Goal: Task Accomplishment & Management: Use online tool/utility

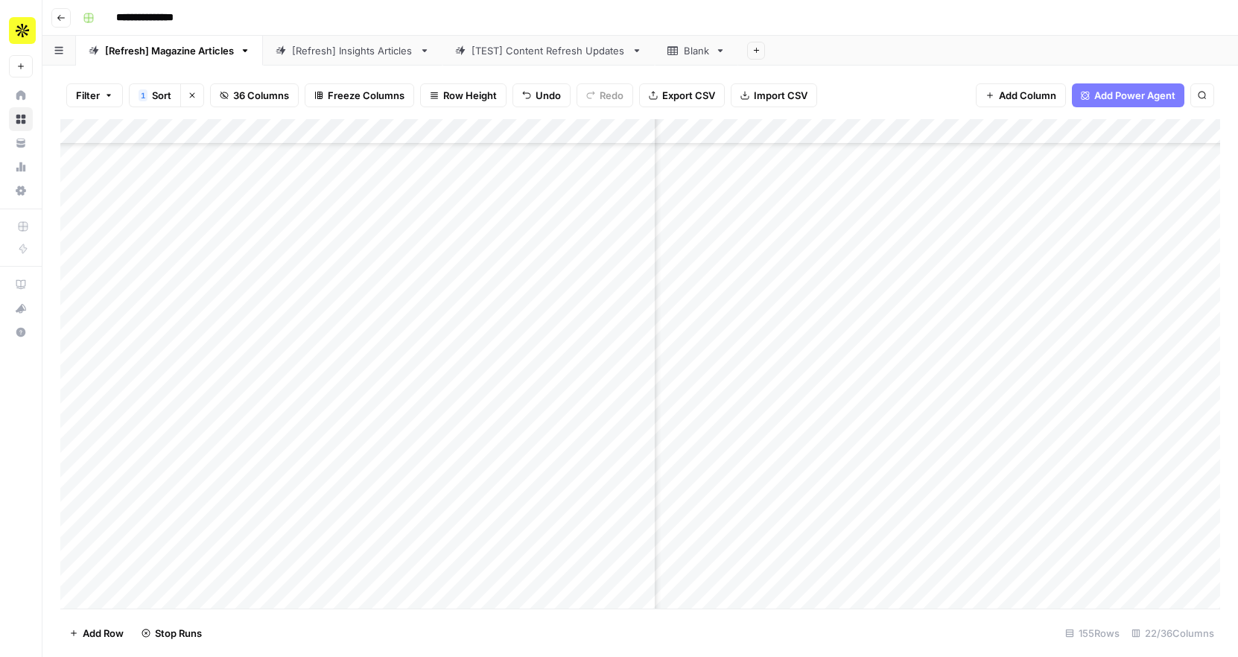
scroll to position [1569, 1382]
click at [1090, 309] on div "Add Column" at bounding box center [640, 364] width 1160 height 490
click at [1091, 337] on div "Add Column" at bounding box center [640, 364] width 1160 height 490
click at [1080, 366] on div "Add Column" at bounding box center [640, 364] width 1160 height 490
click at [1081, 393] on div "Add Column" at bounding box center [640, 364] width 1160 height 490
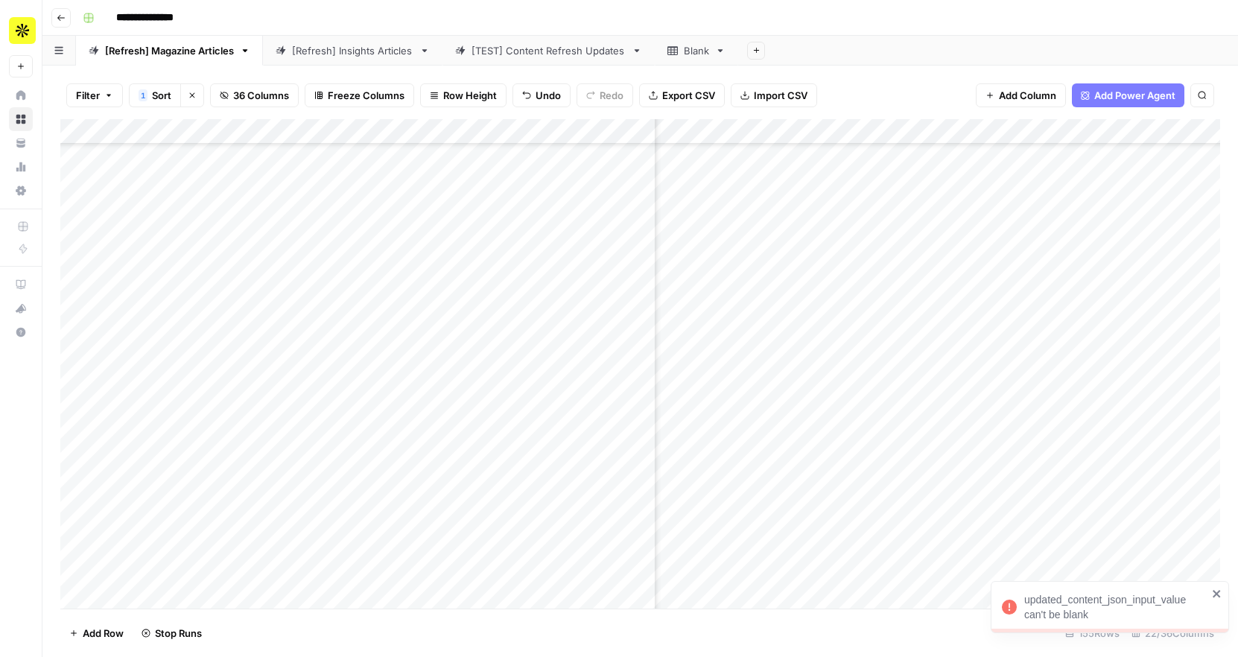
click at [1088, 413] on div "Add Column" at bounding box center [640, 364] width 1160 height 490
click at [1087, 428] on div "Add Column" at bounding box center [640, 364] width 1160 height 490
click at [1085, 384] on div "Add Column" at bounding box center [640, 364] width 1160 height 490
click at [1083, 410] on div "Add Column" at bounding box center [640, 364] width 1160 height 490
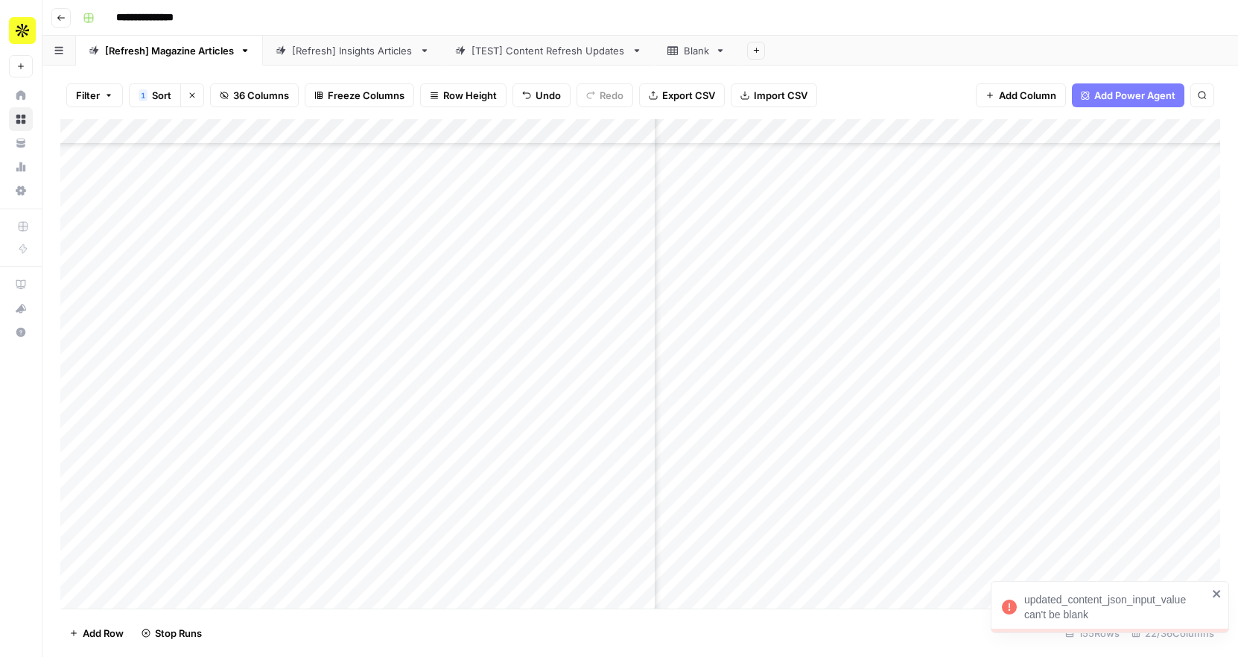
click at [1087, 443] on div "Add Column" at bounding box center [640, 364] width 1160 height 490
click at [1092, 468] on div "Add Column" at bounding box center [640, 364] width 1160 height 490
click at [1093, 489] on div "Add Column" at bounding box center [640, 364] width 1160 height 490
click at [1093, 523] on div "Add Column" at bounding box center [640, 364] width 1160 height 490
click at [1093, 543] on div "Add Column" at bounding box center [640, 364] width 1160 height 490
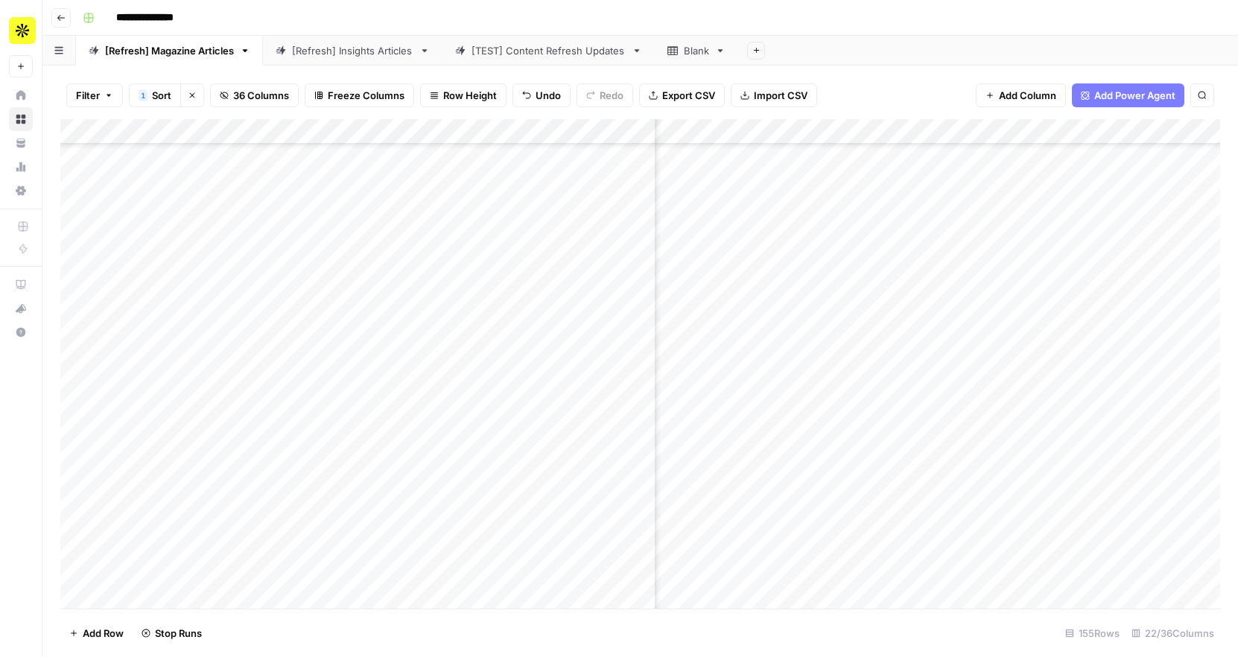
click at [1093, 564] on div "Add Column" at bounding box center [640, 364] width 1160 height 490
click at [1093, 585] on div "Add Column" at bounding box center [640, 364] width 1160 height 490
click at [1082, 414] on div "Add Column" at bounding box center [640, 364] width 1160 height 490
click at [1082, 428] on div "Add Column" at bounding box center [640, 364] width 1160 height 490
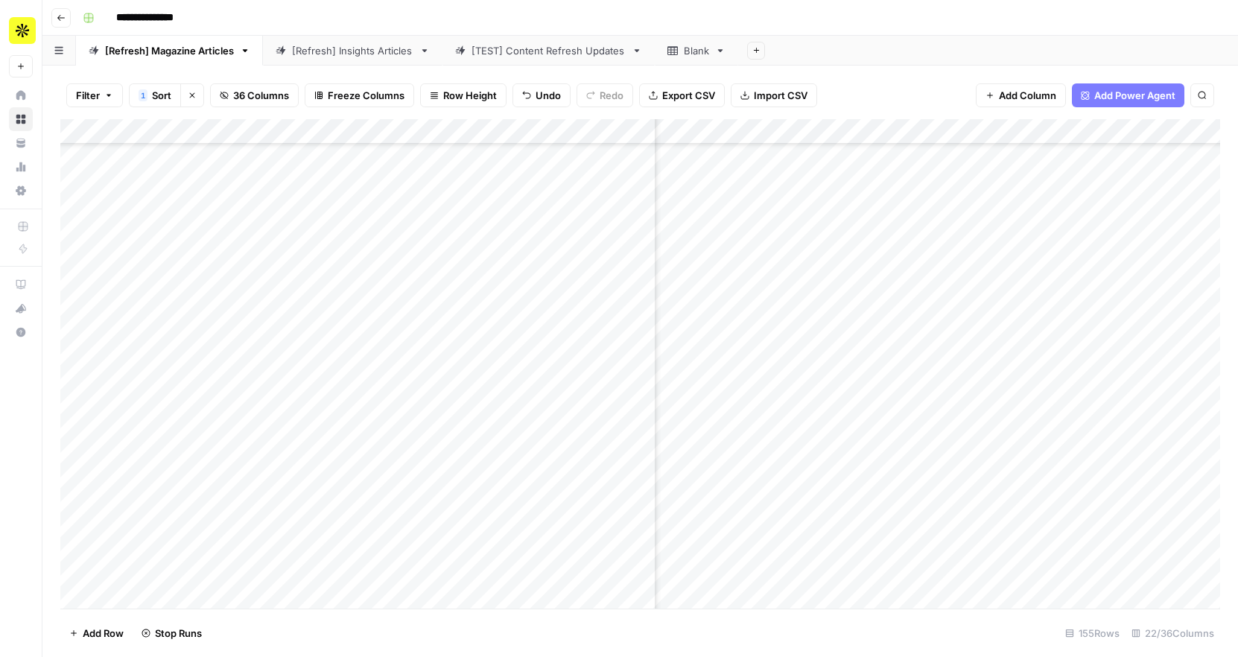
click at [1086, 446] on div "Add Column" at bounding box center [640, 364] width 1160 height 490
click at [1087, 479] on div "Add Column" at bounding box center [640, 364] width 1160 height 490
click at [1087, 512] on div "Add Column" at bounding box center [640, 364] width 1160 height 490
click at [1087, 540] on div "Add Column" at bounding box center [640, 364] width 1160 height 490
click at [1087, 560] on div "Add Column" at bounding box center [640, 364] width 1160 height 490
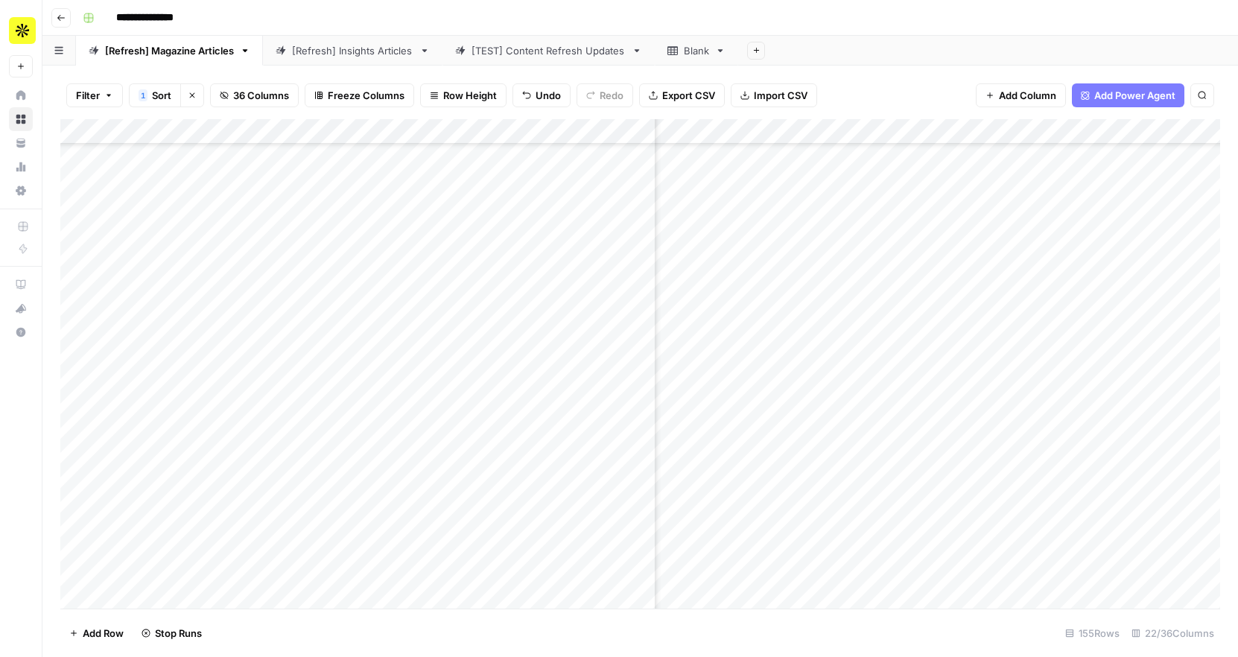
click at [1087, 583] on div "Add Column" at bounding box center [640, 364] width 1160 height 490
click at [1092, 218] on div "Add Column" at bounding box center [640, 364] width 1160 height 490
click at [1092, 245] on div "Add Column" at bounding box center [640, 364] width 1160 height 490
click at [1092, 270] on div "Add Column" at bounding box center [640, 364] width 1160 height 490
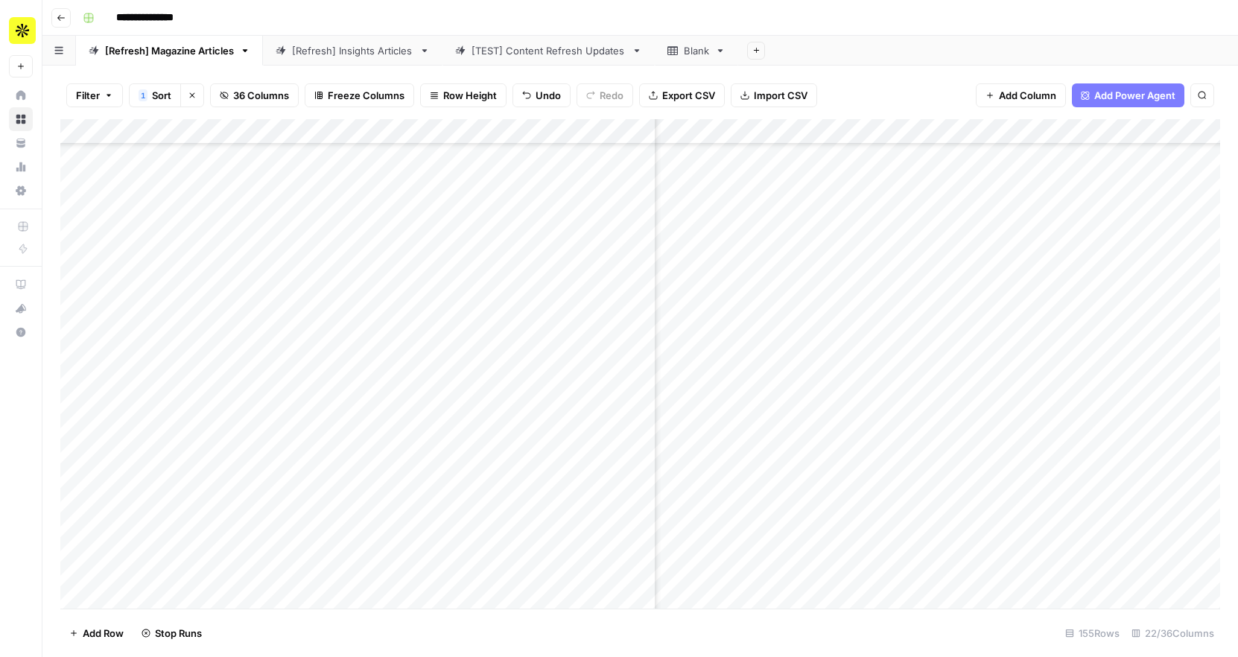
click at [1092, 289] on div "Add Column" at bounding box center [640, 364] width 1160 height 490
click at [1092, 319] on div "Add Column" at bounding box center [640, 364] width 1160 height 490
click at [1095, 349] on div "Add Column" at bounding box center [640, 364] width 1160 height 490
click at [1095, 373] on div "Add Column" at bounding box center [640, 364] width 1160 height 490
click at [1095, 390] on div "Add Column" at bounding box center [640, 364] width 1160 height 490
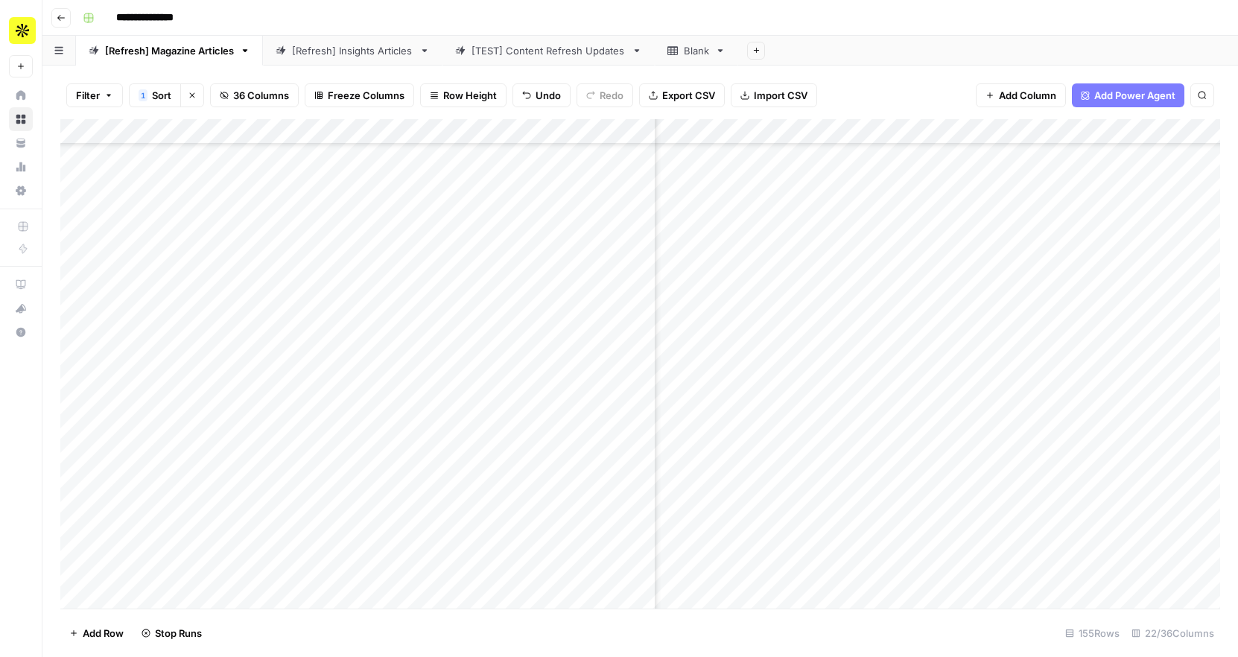
click at [1095, 417] on div "Add Column" at bounding box center [640, 364] width 1160 height 490
click at [1095, 447] on div "Add Column" at bounding box center [640, 364] width 1160 height 490
click at [1095, 467] on div "Add Column" at bounding box center [640, 364] width 1160 height 490
click at [1095, 498] on div "Add Column" at bounding box center [640, 364] width 1160 height 490
click at [1095, 519] on div "Add Column" at bounding box center [640, 364] width 1160 height 490
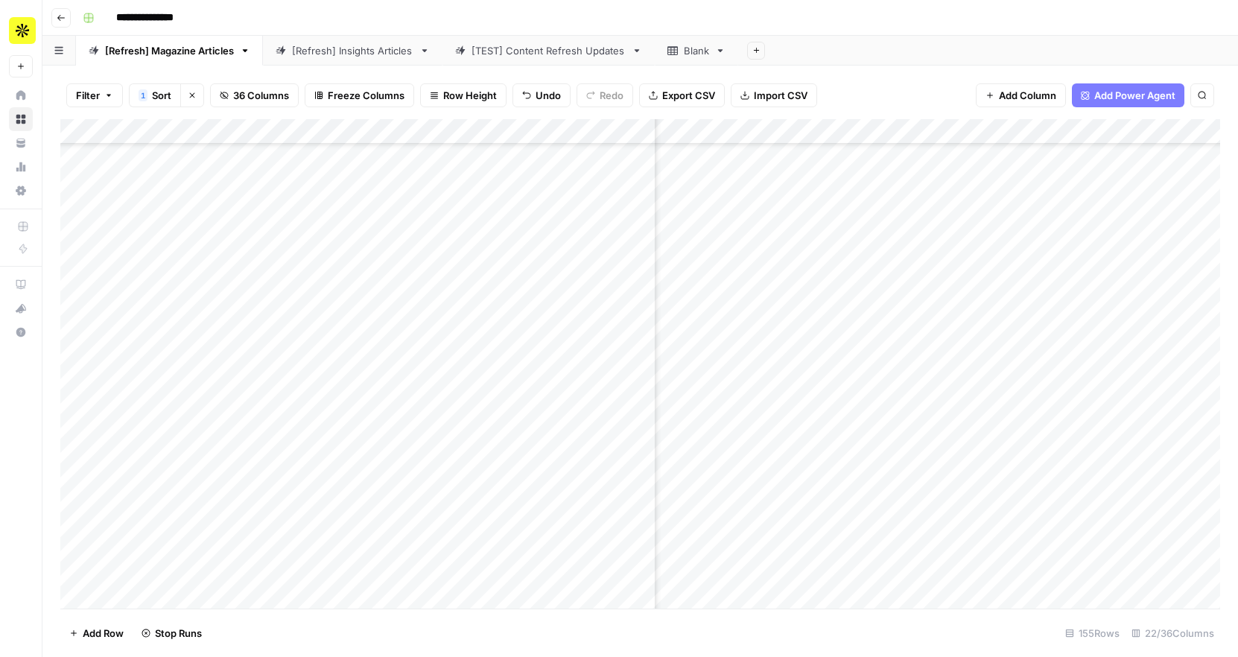
click at [1095, 545] on div "Add Column" at bounding box center [640, 364] width 1160 height 490
click at [1095, 570] on div "Add Column" at bounding box center [640, 364] width 1160 height 490
click at [1089, 437] on div "Add Column" at bounding box center [640, 364] width 1160 height 490
click at [1092, 452] on div "Add Column" at bounding box center [640, 364] width 1160 height 490
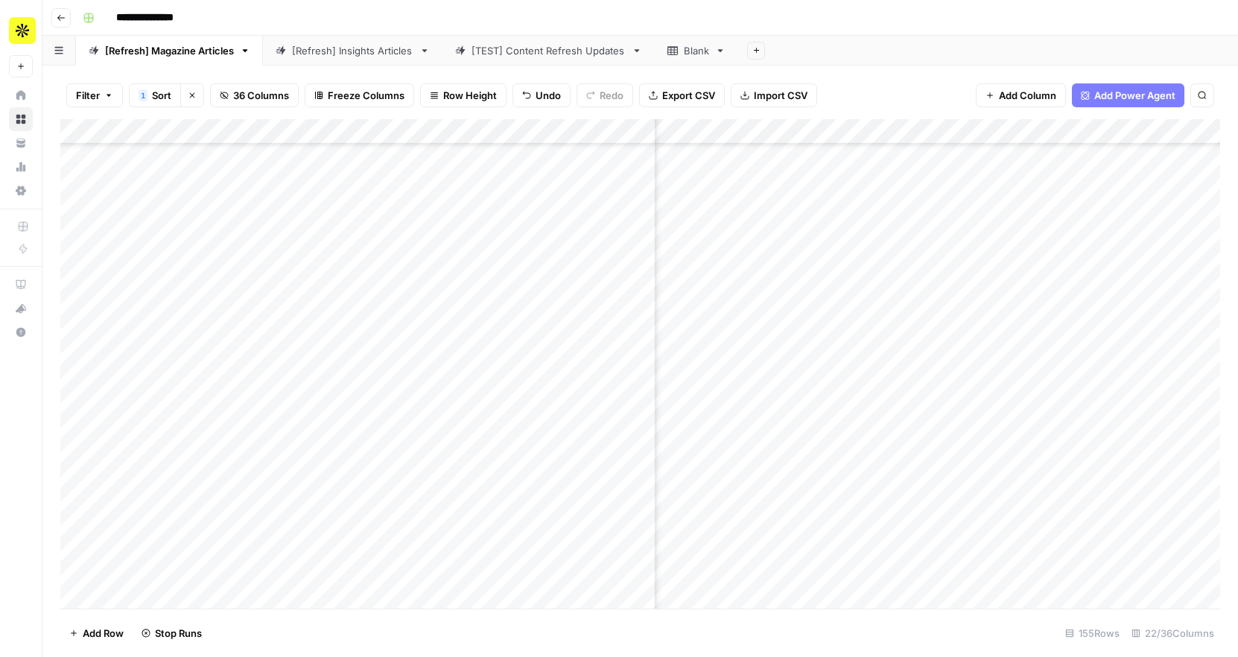
click at [1092, 480] on div "Add Column" at bounding box center [640, 364] width 1160 height 490
click at [1101, 534] on div "Add Column" at bounding box center [640, 364] width 1160 height 490
click at [1097, 551] on div "Add Column" at bounding box center [640, 364] width 1160 height 490
click at [1095, 580] on div "Add Column" at bounding box center [640, 364] width 1160 height 490
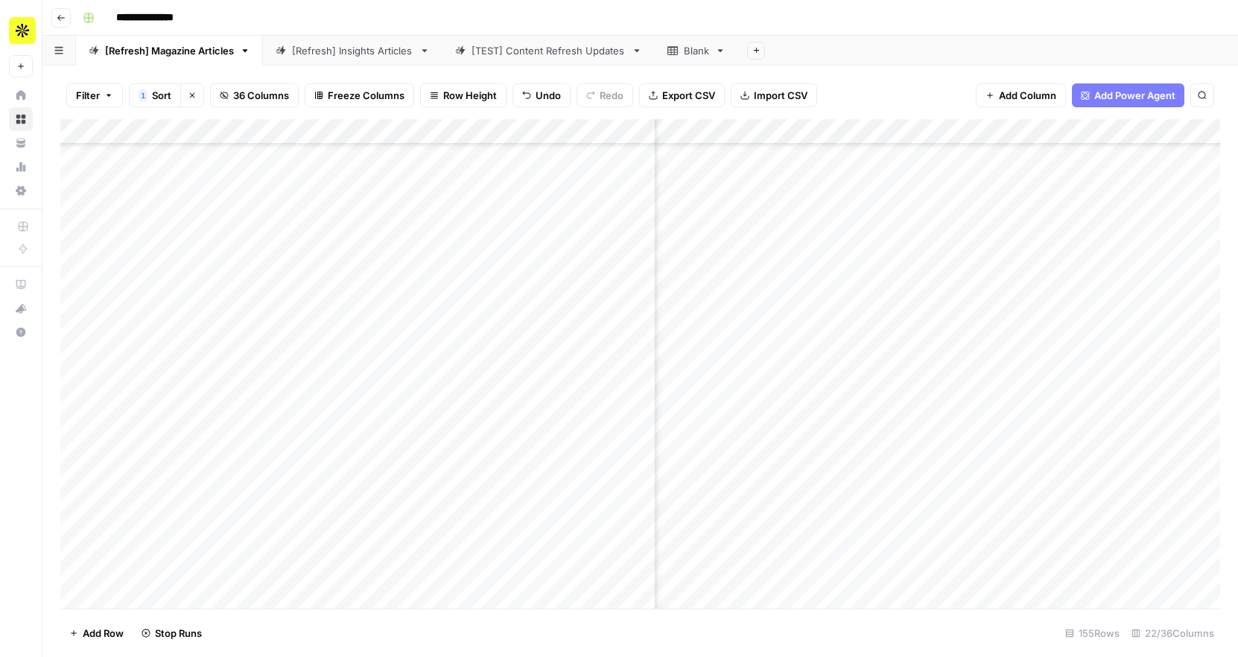
click at [1087, 492] on div "Add Column" at bounding box center [640, 364] width 1160 height 490
click at [1077, 388] on div "Add Column" at bounding box center [640, 364] width 1160 height 490
click at [766, 297] on div "Add Column" at bounding box center [640, 364] width 1160 height 490
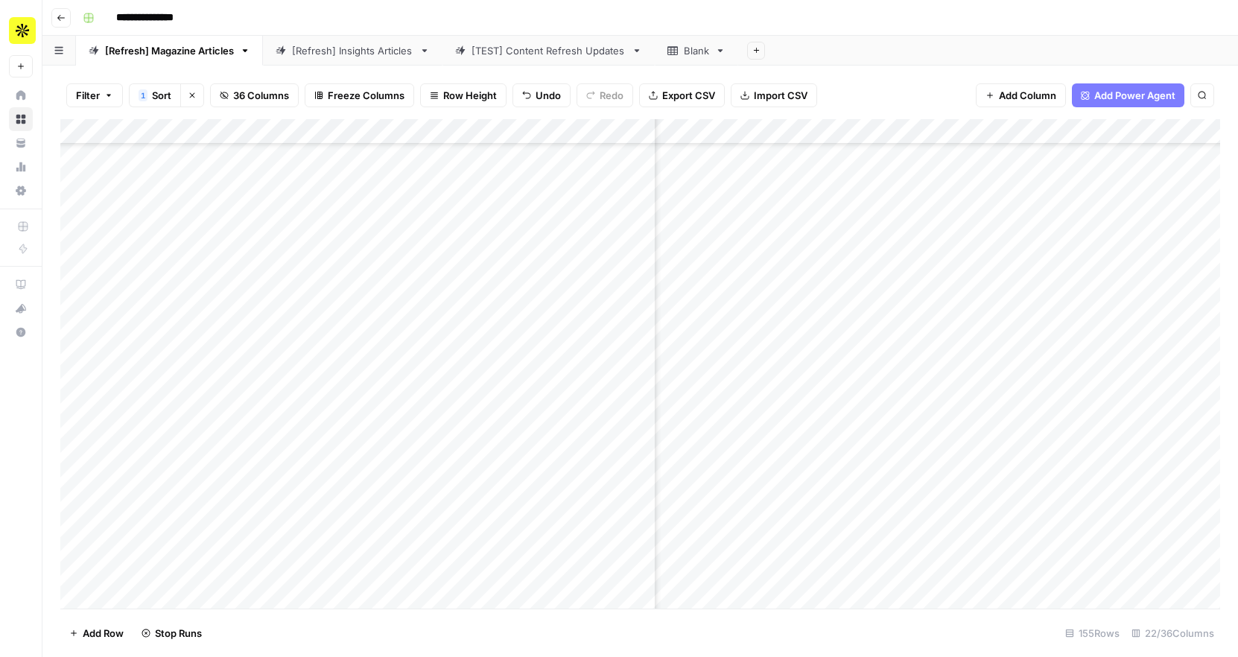
click at [773, 324] on div "Add Column" at bounding box center [640, 364] width 1160 height 490
click at [781, 352] on div "Add Column" at bounding box center [640, 364] width 1160 height 490
click at [77, 243] on div "Add Column" at bounding box center [640, 364] width 1160 height 490
click at [104, 631] on span "Delete 1 Row" at bounding box center [99, 633] width 60 height 15
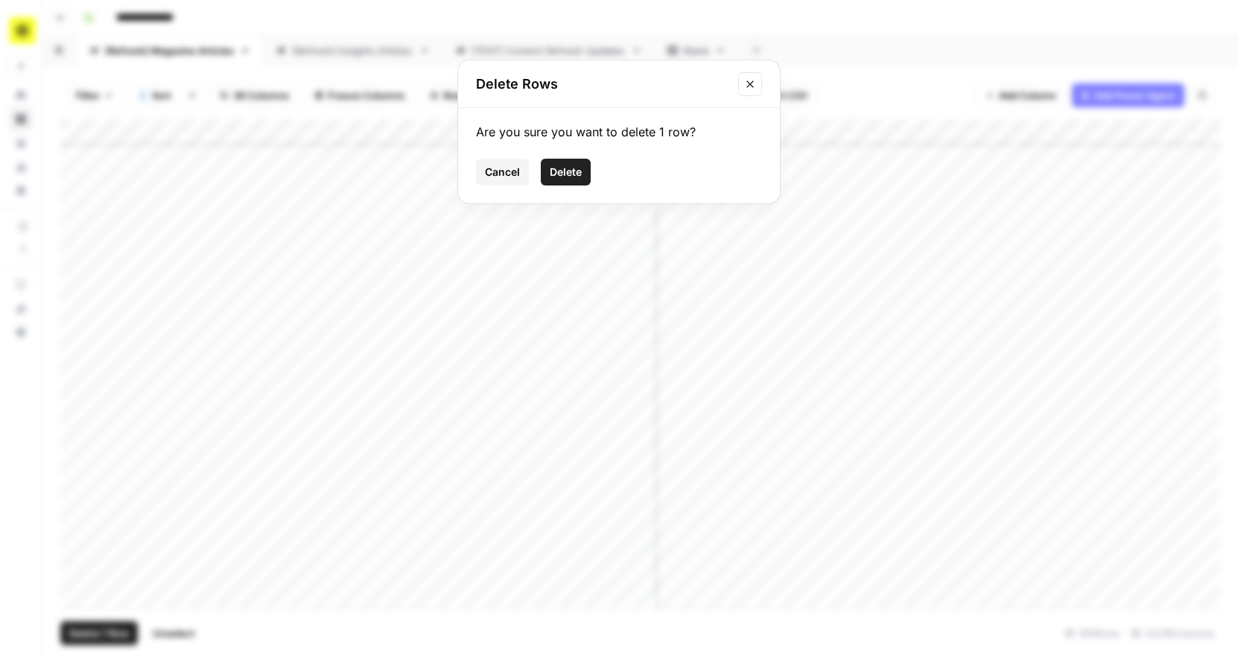
click at [569, 178] on span "Delete" at bounding box center [566, 172] width 32 height 15
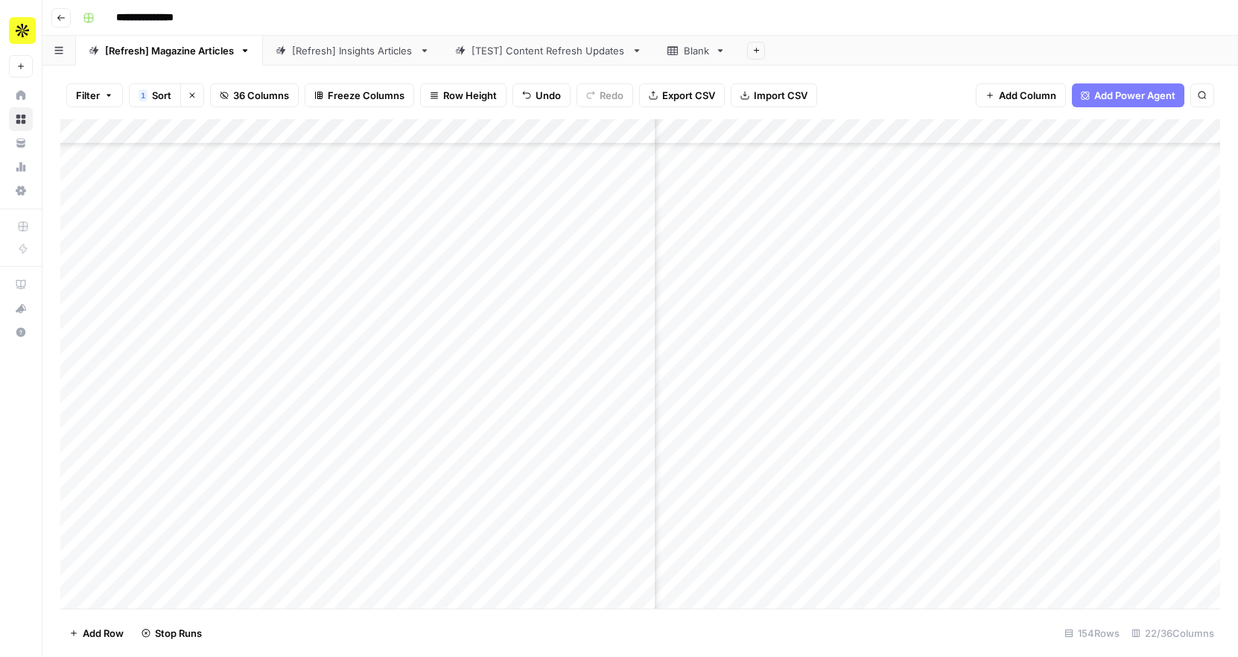
scroll to position [2802, 1344]
click at [72, 324] on div "Add Column" at bounding box center [640, 364] width 1160 height 490
click at [113, 633] on span "Delete 1 Row" at bounding box center [99, 633] width 60 height 15
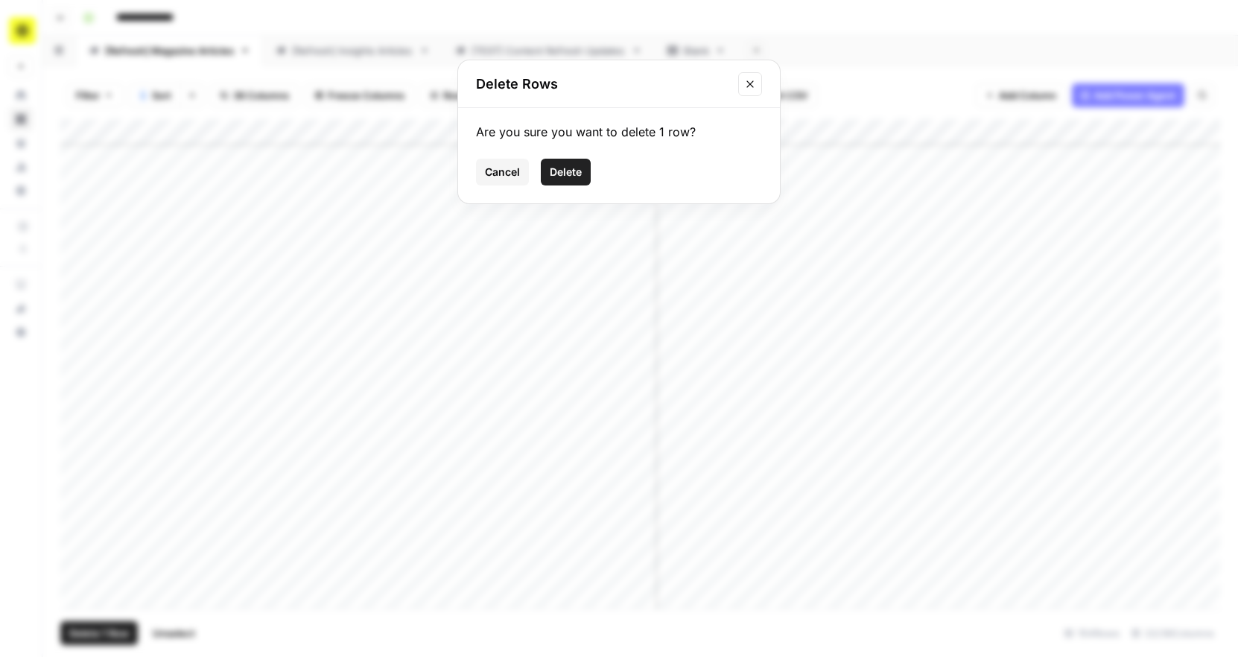
click at [563, 174] on span "Delete" at bounding box center [566, 172] width 32 height 15
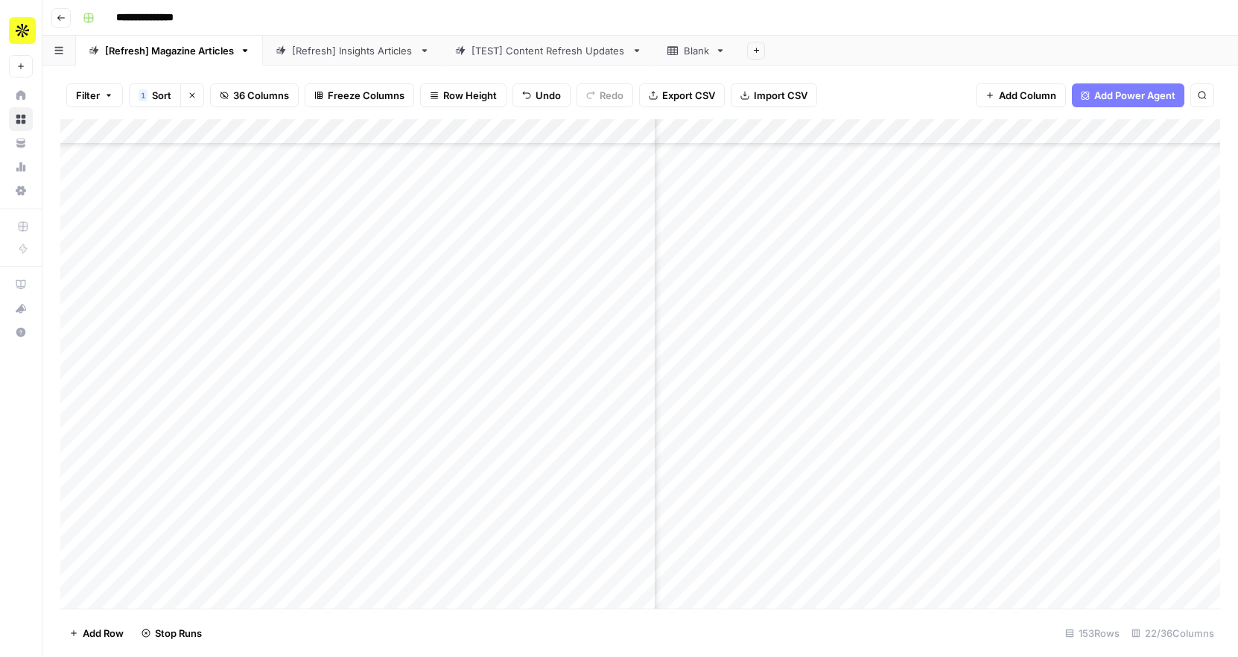
click at [810, 341] on div "Add Column" at bounding box center [640, 364] width 1160 height 490
click at [820, 322] on div "Add Column" at bounding box center [640, 364] width 1160 height 490
click at [820, 349] on div "Add Column" at bounding box center [640, 364] width 1160 height 490
click at [821, 373] on div "Add Column" at bounding box center [640, 364] width 1160 height 490
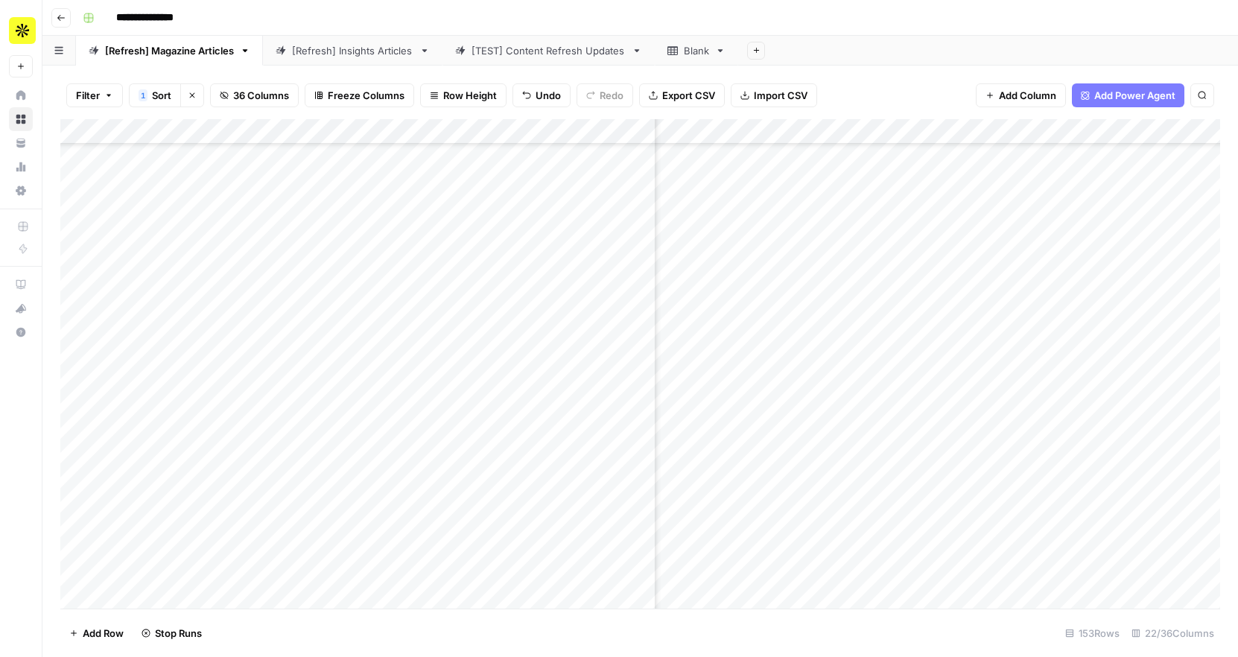
click at [823, 390] on div "Add Column" at bounding box center [640, 364] width 1160 height 490
click at [824, 412] on div "Add Column" at bounding box center [640, 364] width 1160 height 490
click at [823, 446] on div "Add Column" at bounding box center [640, 364] width 1160 height 490
click at [823, 474] on div "Add Column" at bounding box center [640, 364] width 1160 height 490
click at [823, 505] on div "Add Column" at bounding box center [640, 364] width 1160 height 490
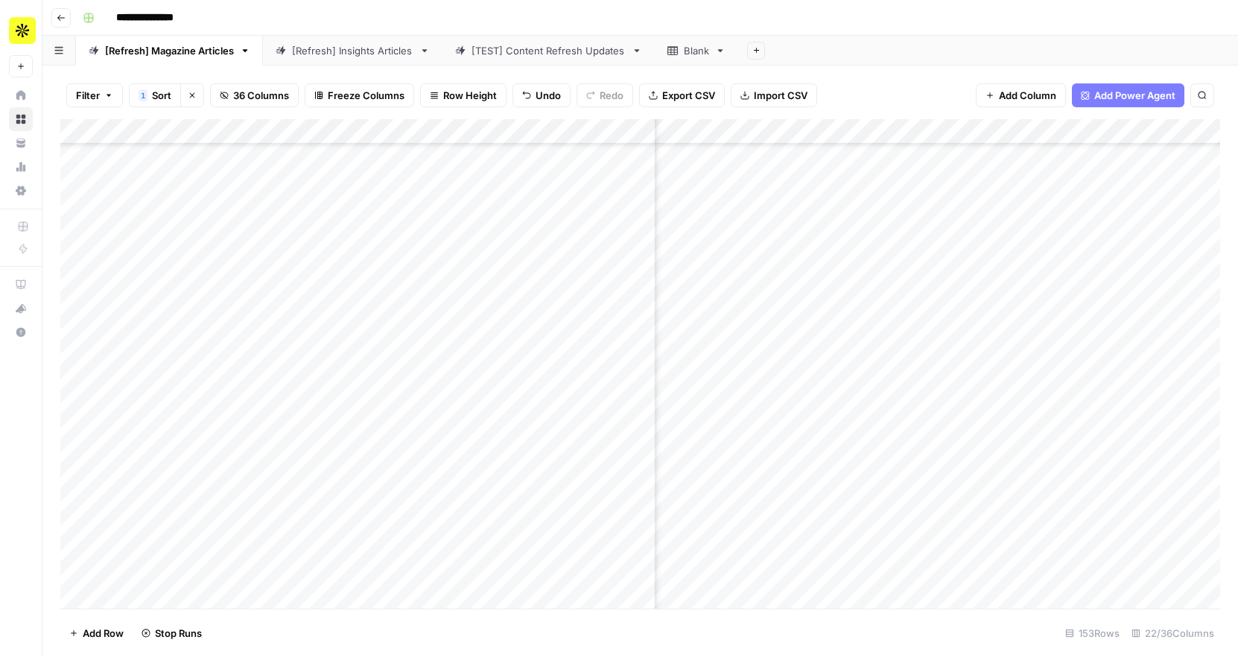
click at [823, 530] on div "Add Column" at bounding box center [640, 364] width 1160 height 490
click at [823, 548] on div "Add Column" at bounding box center [640, 364] width 1160 height 490
click at [1066, 422] on div "Add Column" at bounding box center [640, 364] width 1160 height 490
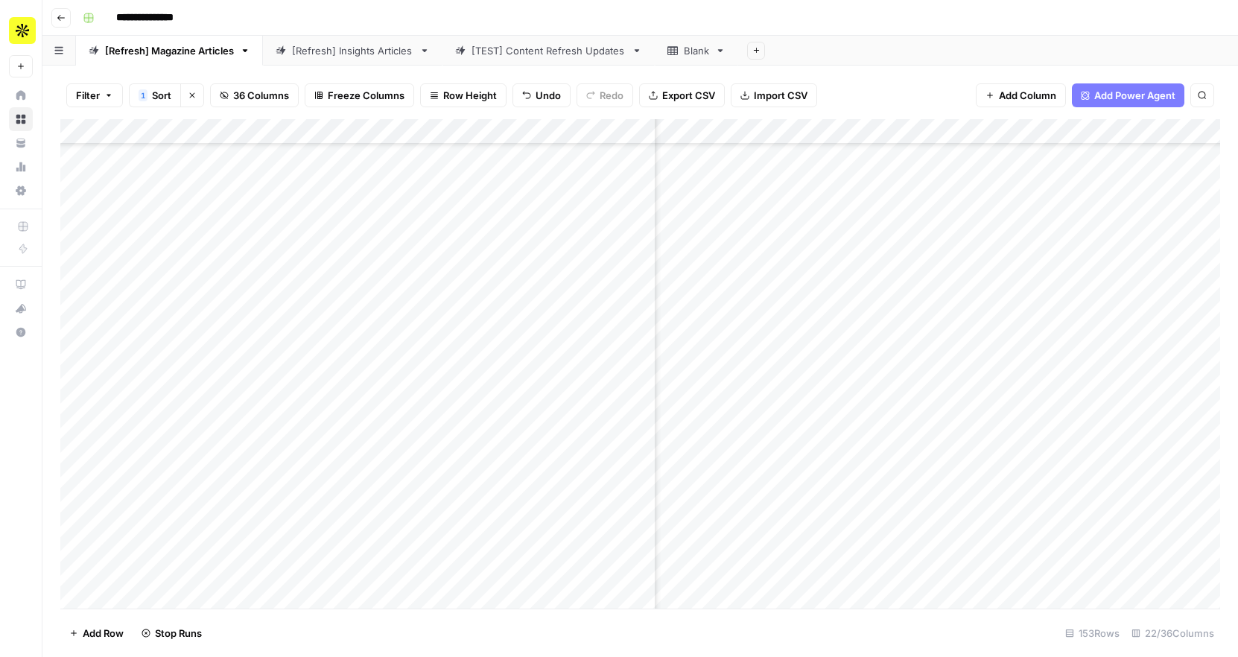
click at [1066, 425] on div "Add Column" at bounding box center [640, 364] width 1160 height 490
click at [1056, 348] on div "Add Column" at bounding box center [640, 364] width 1160 height 490
click at [1066, 377] on div "Add Column" at bounding box center [640, 364] width 1160 height 490
click at [1072, 402] on div "Add Column" at bounding box center [640, 364] width 1160 height 490
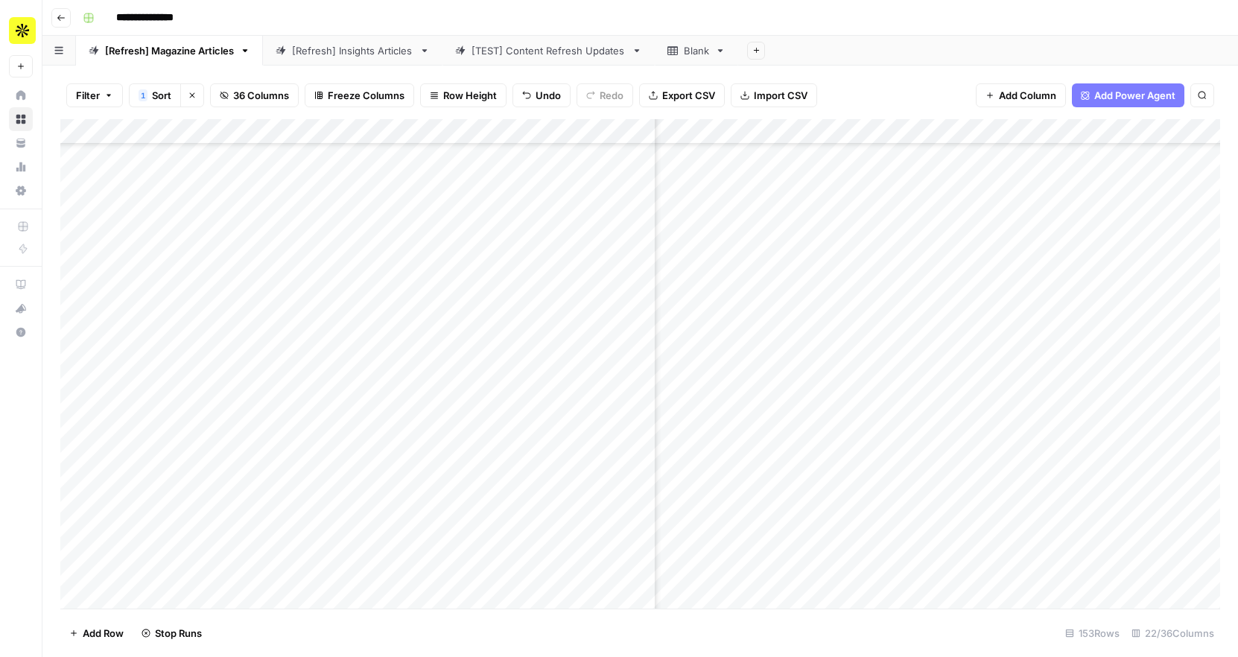
click at [1076, 434] on div "Add Column" at bounding box center [640, 364] width 1160 height 490
click at [1077, 463] on div "Add Column" at bounding box center [640, 364] width 1160 height 490
click at [1074, 444] on div "Add Column" at bounding box center [640, 364] width 1160 height 490
click at [1076, 496] on div "Add Column" at bounding box center [640, 364] width 1160 height 490
click at [1076, 528] on div "Add Column" at bounding box center [640, 364] width 1160 height 490
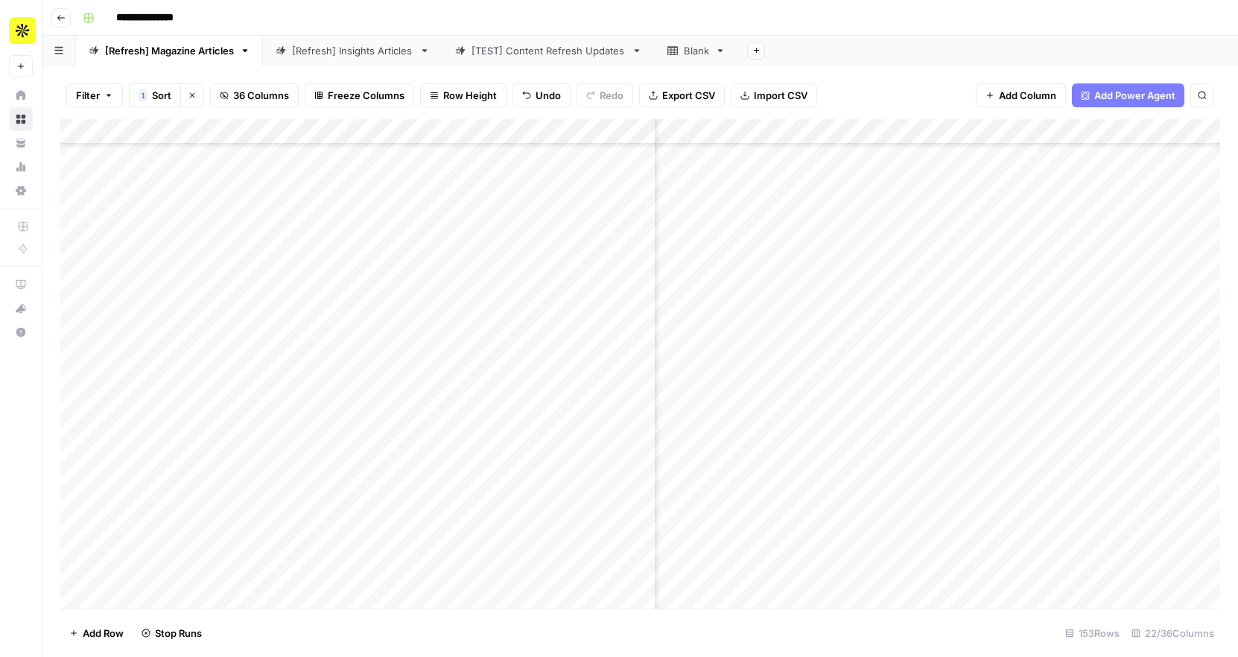
click at [1077, 546] on div "Add Column" at bounding box center [640, 364] width 1160 height 490
click at [1077, 572] on div "Add Column" at bounding box center [640, 364] width 1160 height 490
click at [1078, 340] on div "Add Column" at bounding box center [640, 364] width 1160 height 490
click at [1078, 366] on div "Add Column" at bounding box center [640, 364] width 1160 height 490
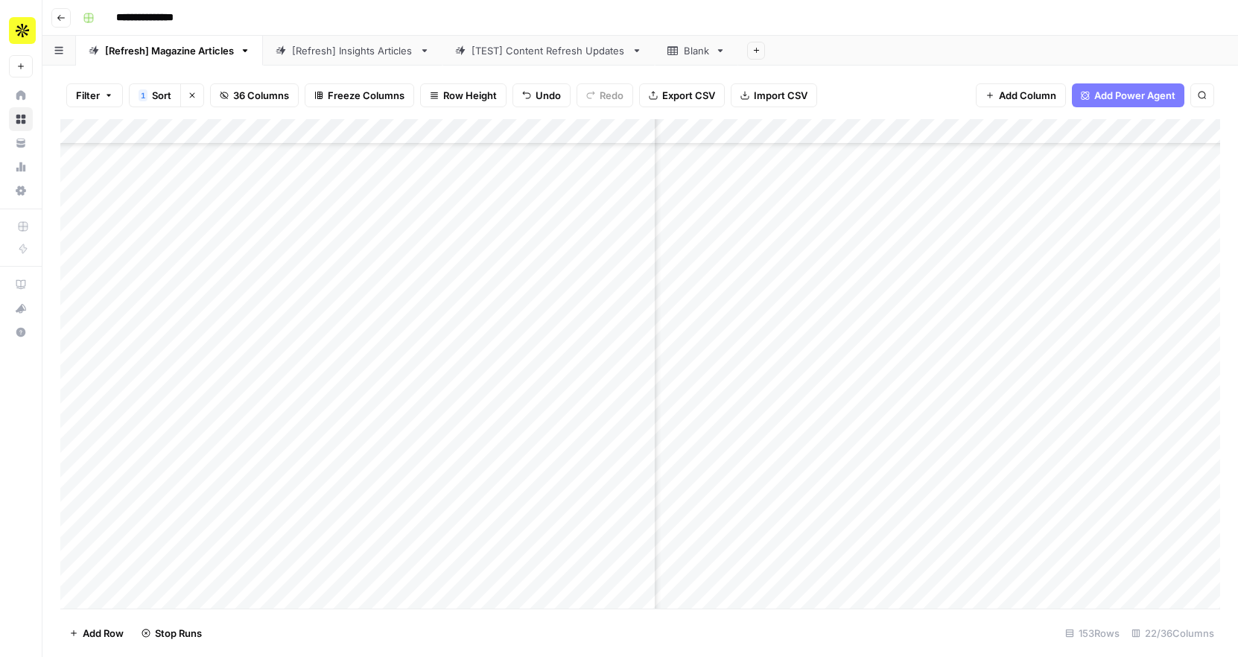
click at [1078, 382] on div "Add Column" at bounding box center [640, 364] width 1160 height 490
click at [1078, 417] on div "Add Column" at bounding box center [640, 364] width 1160 height 490
click at [1078, 436] on div "Add Column" at bounding box center [640, 364] width 1160 height 490
click at [1079, 463] on div "Add Column" at bounding box center [640, 364] width 1160 height 490
click at [1080, 484] on div "Add Column" at bounding box center [640, 364] width 1160 height 490
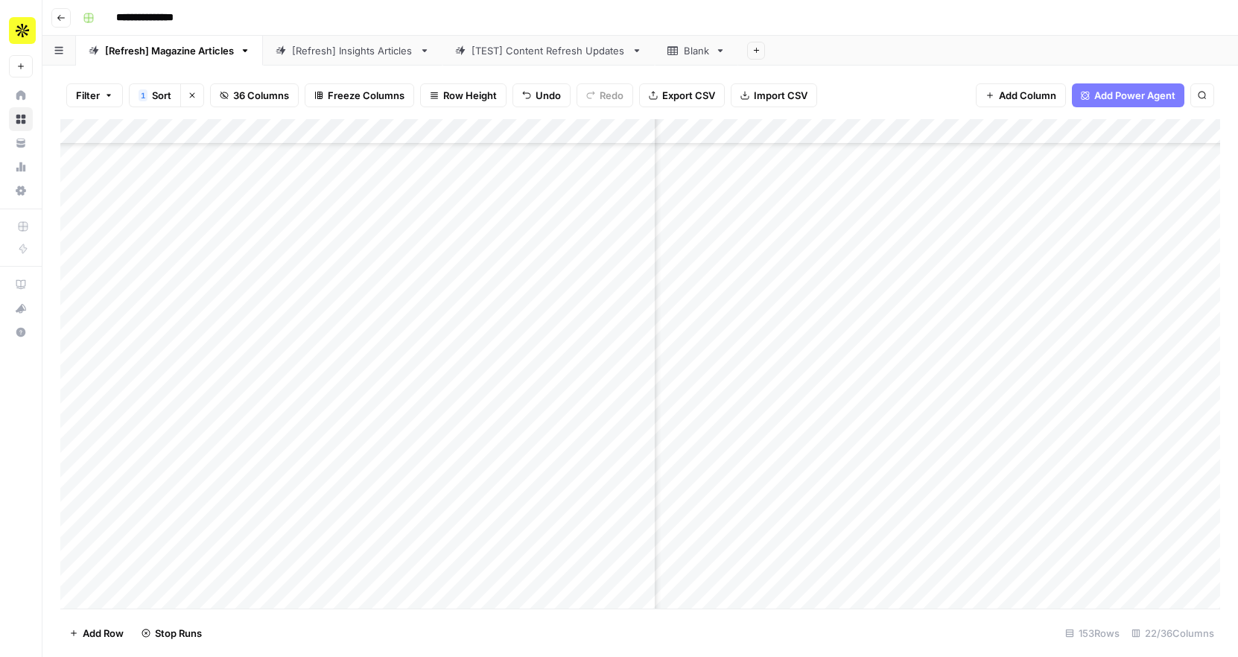
click at [1080, 501] on div "Add Column" at bounding box center [640, 364] width 1160 height 490
click at [1081, 534] on div "Add Column" at bounding box center [640, 364] width 1160 height 490
click at [1081, 566] on div "Add Column" at bounding box center [640, 364] width 1160 height 490
click at [1081, 580] on div "Add Column" at bounding box center [640, 364] width 1160 height 490
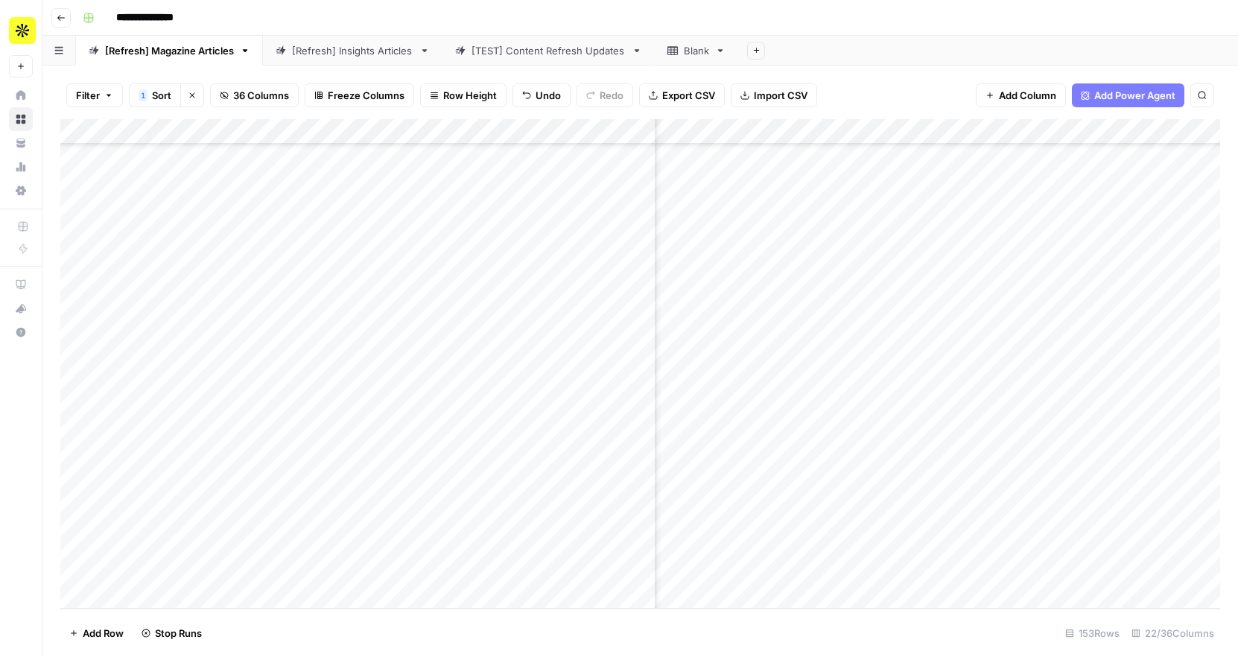
click at [1072, 523] on div "Add Column" at bounding box center [640, 364] width 1160 height 490
click at [1072, 545] on div "Add Column" at bounding box center [640, 364] width 1160 height 490
click at [1072, 566] on div "Add Column" at bounding box center [640, 364] width 1160 height 490
click at [1067, 405] on div "Add Column" at bounding box center [640, 364] width 1160 height 490
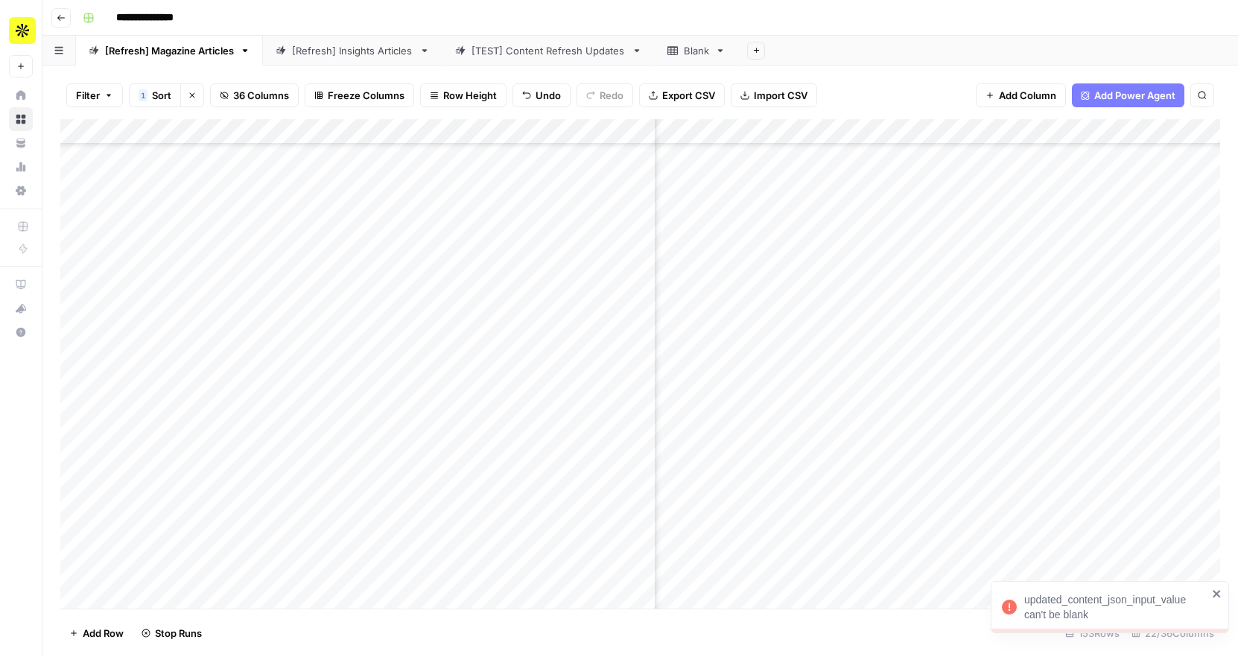
scroll to position [1083, 1390]
click at [1061, 344] on div "Add Column" at bounding box center [640, 364] width 1160 height 490
click at [1063, 362] on div "Add Column" at bounding box center [640, 364] width 1160 height 490
click at [1064, 379] on div "Add Column" at bounding box center [640, 364] width 1160 height 490
click at [1069, 408] on div "Add Column" at bounding box center [640, 364] width 1160 height 490
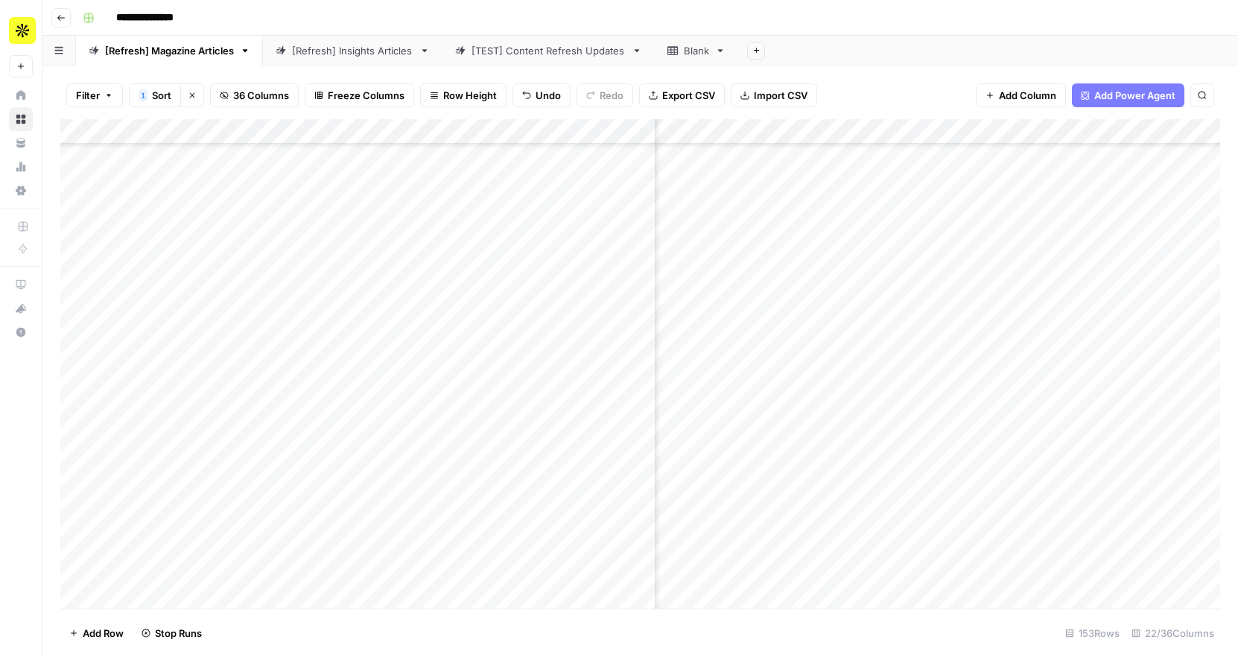
click at [1073, 435] on div "Add Column" at bounding box center [640, 364] width 1160 height 490
click at [1080, 474] on div "Add Column" at bounding box center [640, 364] width 1160 height 490
click at [1063, 287] on div "Add Column" at bounding box center [640, 364] width 1160 height 490
click at [1063, 266] on div "Add Column" at bounding box center [640, 364] width 1160 height 490
click at [1064, 207] on div "Add Column" at bounding box center [640, 364] width 1160 height 490
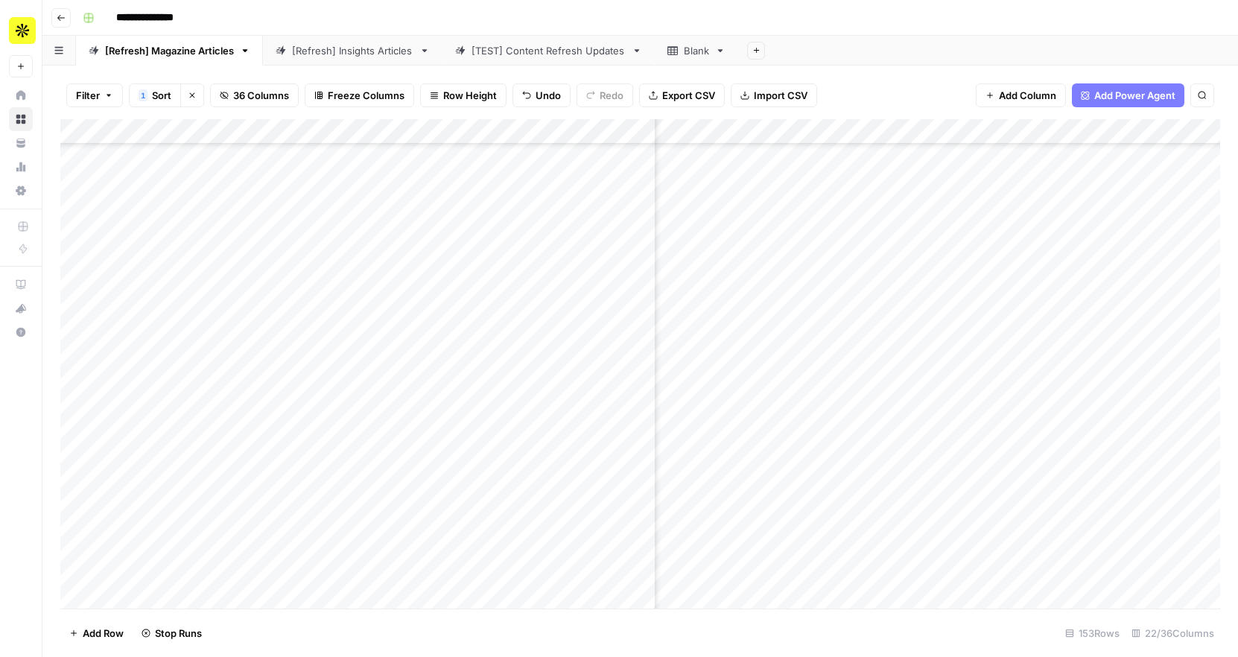
click at [1064, 183] on div "Add Column" at bounding box center [640, 364] width 1160 height 490
click at [1074, 298] on div "Add Column" at bounding box center [640, 364] width 1160 height 490
click at [1074, 339] on div "Add Column" at bounding box center [640, 364] width 1160 height 490
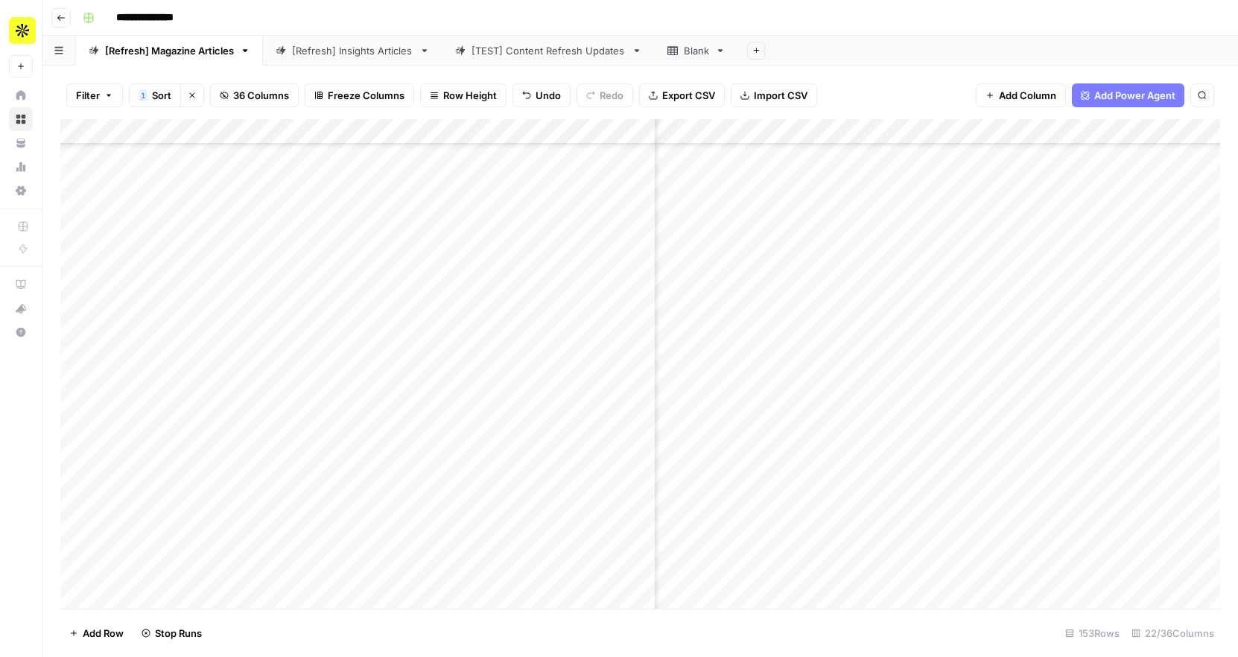
click at [1060, 271] on div "Add Column" at bounding box center [640, 364] width 1160 height 490
click at [1065, 276] on div "Add Column" at bounding box center [640, 364] width 1160 height 490
click at [1065, 266] on div "Add Column" at bounding box center [640, 364] width 1160 height 490
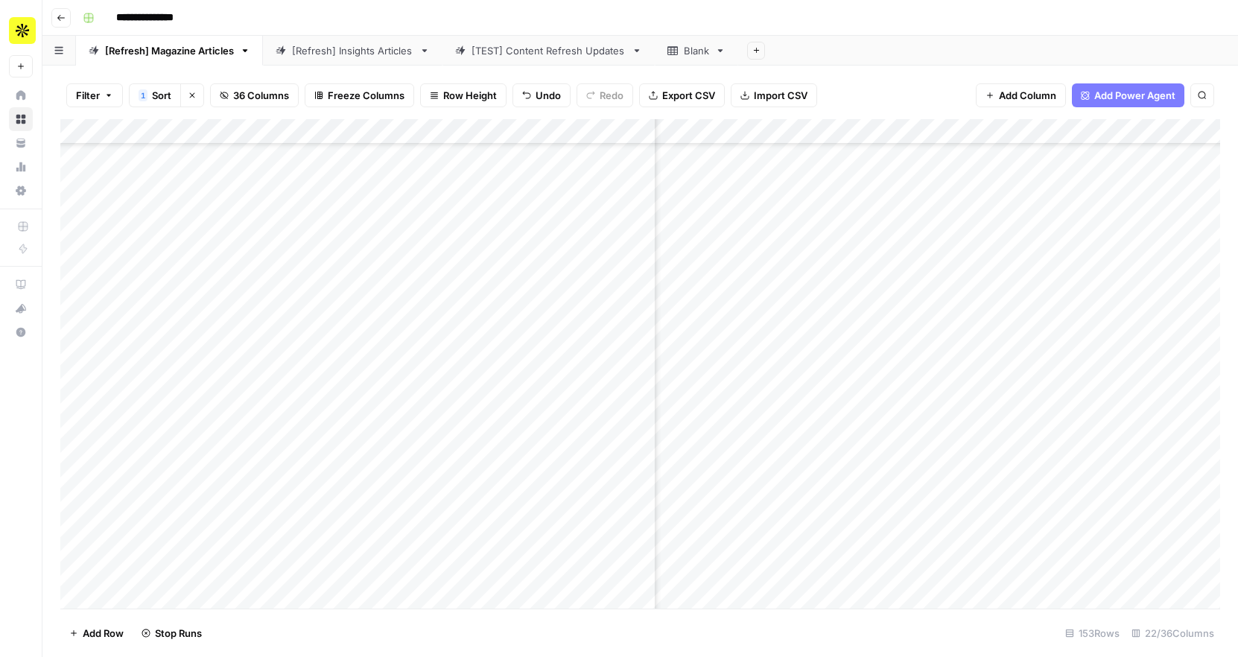
click at [1066, 270] on div "Add Column" at bounding box center [640, 364] width 1160 height 490
click at [1064, 244] on div "Add Column" at bounding box center [640, 364] width 1160 height 490
click at [1074, 228] on div "Add Column" at bounding box center [640, 364] width 1160 height 490
click at [1070, 200] on div "Add Column" at bounding box center [640, 364] width 1160 height 490
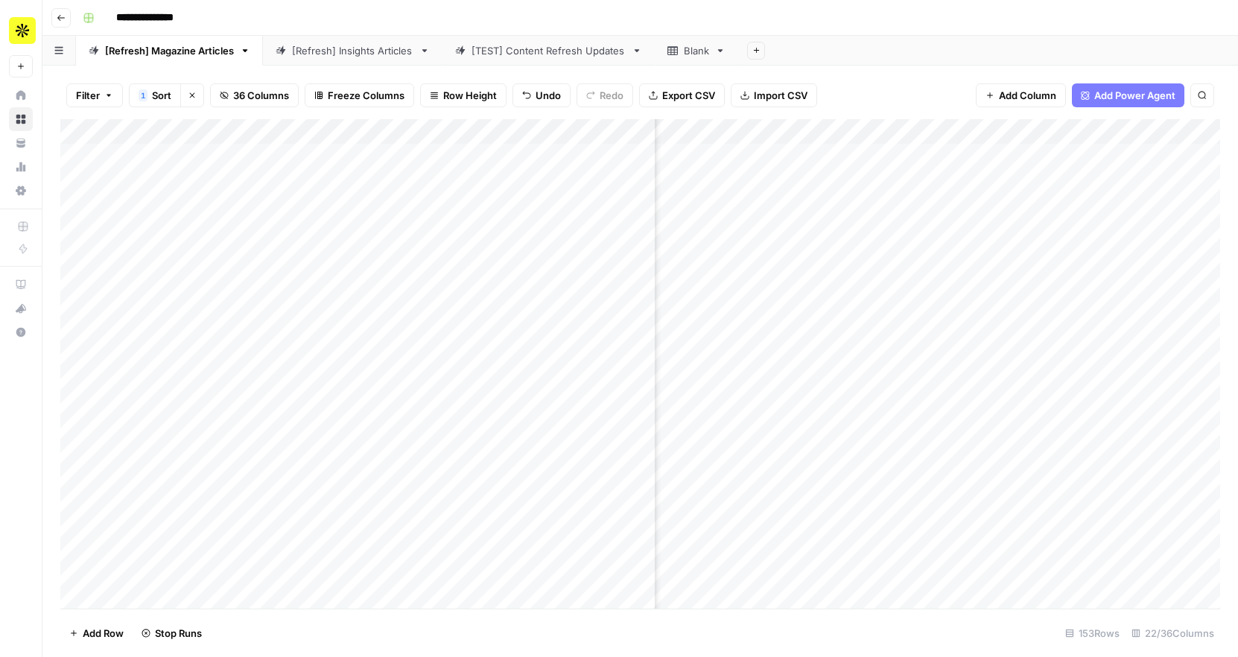
click at [1063, 176] on div "Add Column" at bounding box center [640, 364] width 1160 height 490
click at [1064, 154] on div "Add Column" at bounding box center [640, 364] width 1160 height 490
click at [977, 346] on div "Add Column" at bounding box center [640, 364] width 1160 height 490
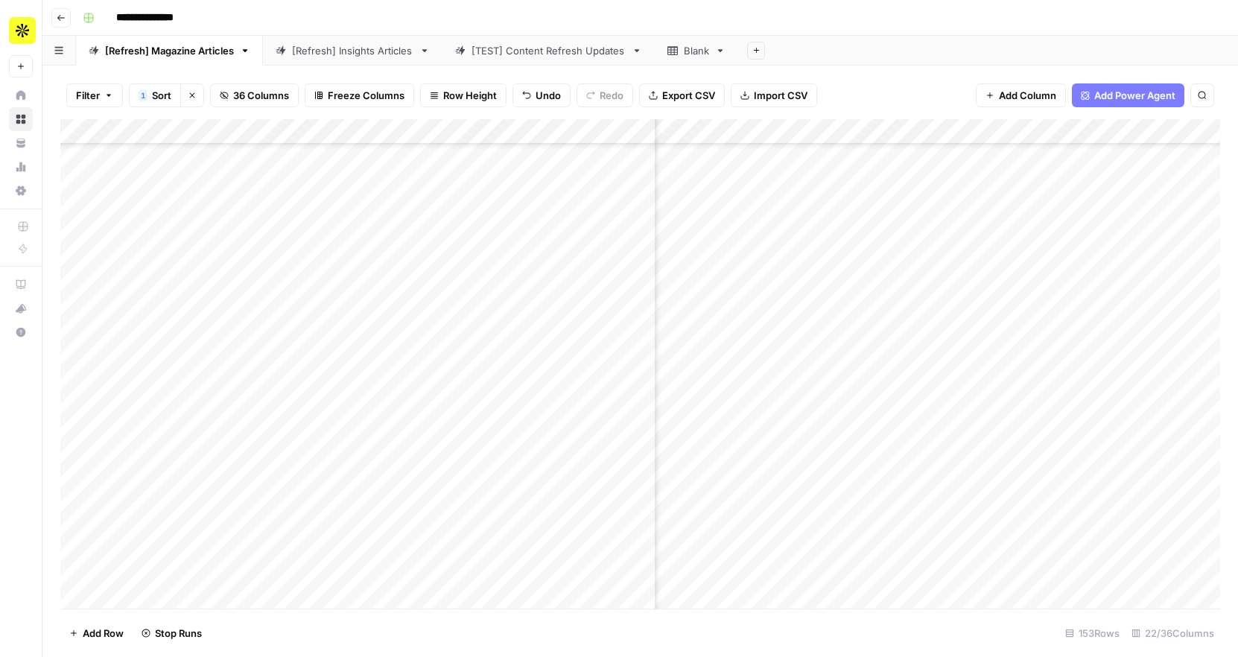
click at [967, 457] on div "Add Column" at bounding box center [640, 364] width 1160 height 490
click at [972, 485] on div "Add Column" at bounding box center [640, 364] width 1160 height 490
click at [969, 383] on div "Add Column" at bounding box center [640, 364] width 1160 height 490
click at [971, 355] on div "Add Column" at bounding box center [640, 364] width 1160 height 490
click at [971, 330] on div "Add Column" at bounding box center [640, 364] width 1160 height 490
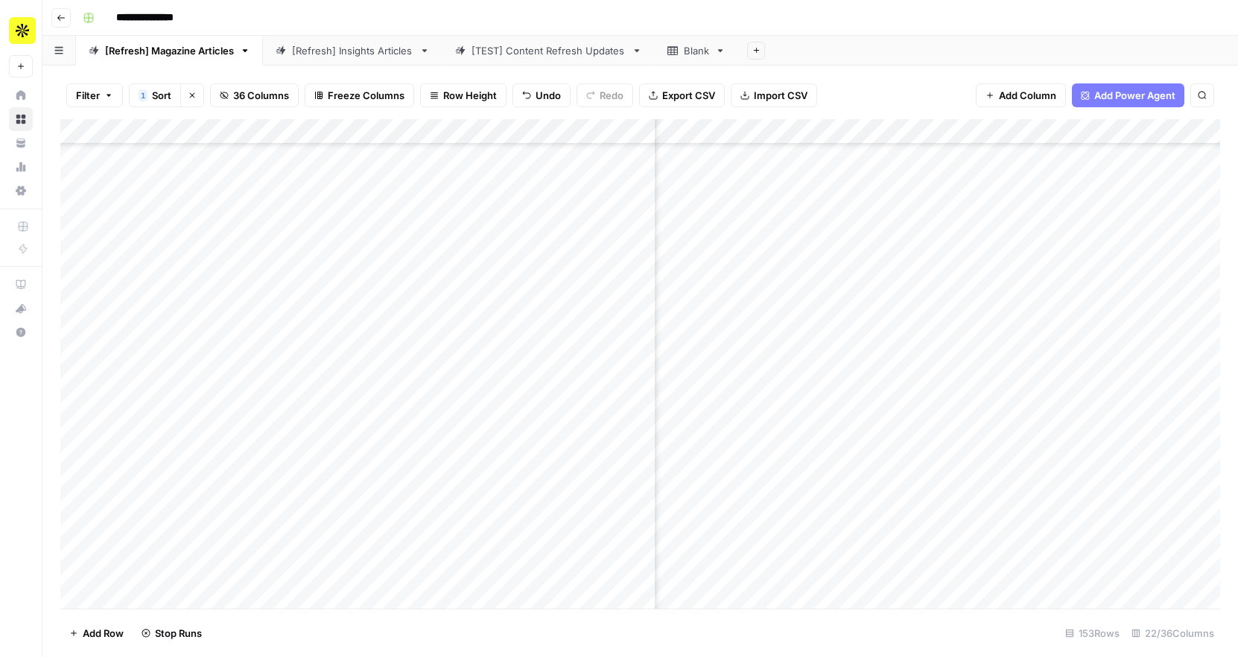
click at [965, 280] on div "Add Column" at bounding box center [640, 364] width 1160 height 490
click at [965, 250] on div "Add Column" at bounding box center [640, 364] width 1160 height 490
click at [967, 225] on div "Add Column" at bounding box center [640, 364] width 1160 height 490
click at [968, 167] on div "Add Column" at bounding box center [640, 364] width 1160 height 490
click at [968, 183] on div "Add Column" at bounding box center [640, 364] width 1160 height 490
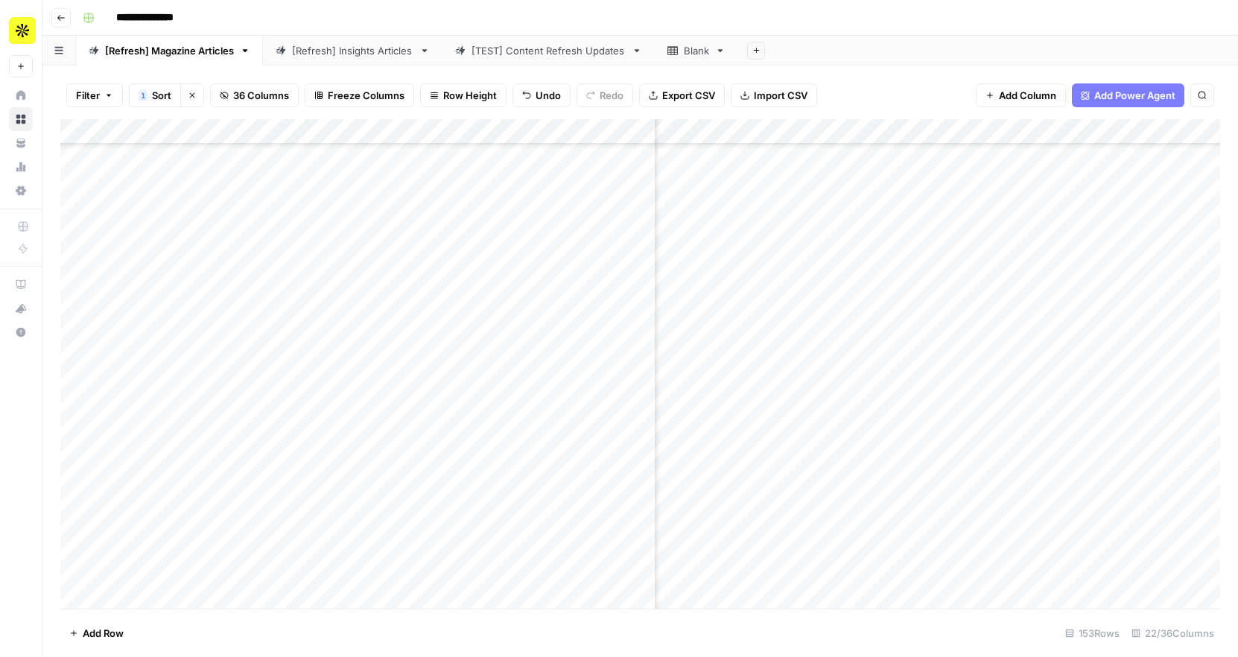
scroll to position [31, 1493]
